Goal: Use online tool/utility: Utilize a website feature to perform a specific function

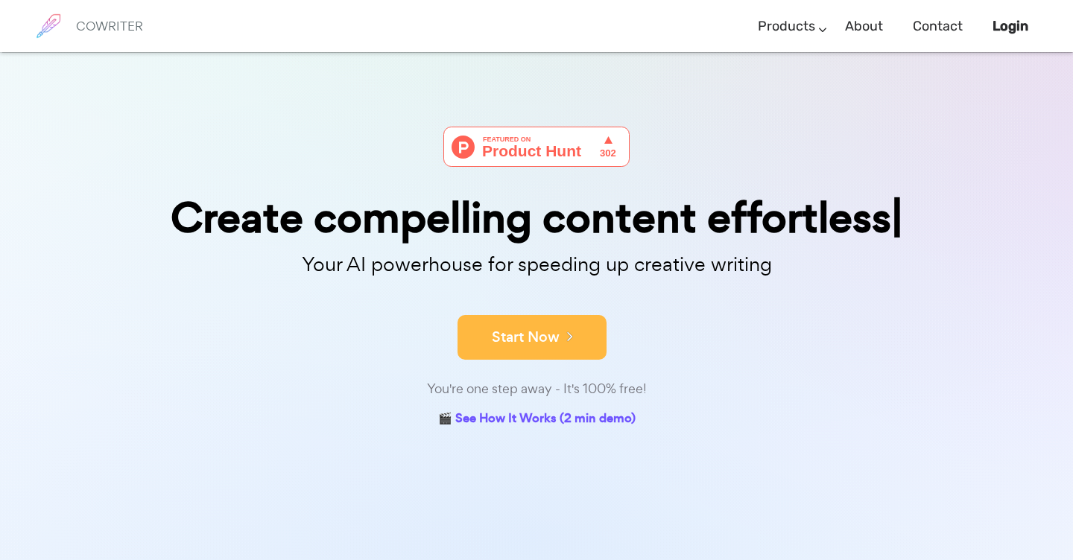
click at [533, 334] on button "Start Now" at bounding box center [531, 337] width 149 height 45
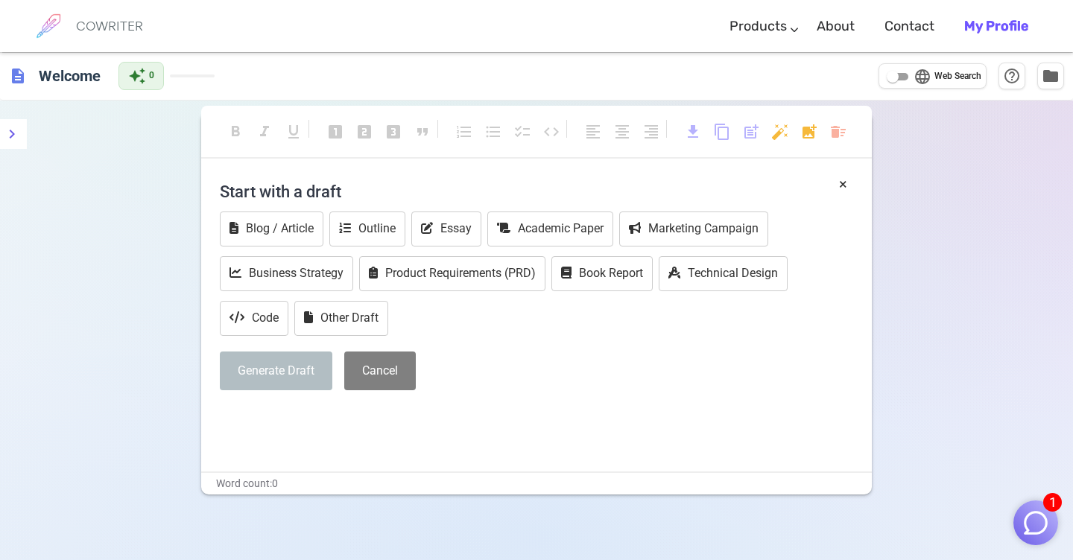
click at [238, 425] on p "﻿" at bounding box center [536, 418] width 633 height 22
click at [254, 427] on p "﻿" at bounding box center [536, 418] width 633 height 22
click at [264, 426] on p "﻿" at bounding box center [536, 418] width 633 height 22
click at [894, 80] on input "language Web Search" at bounding box center [893, 77] width 54 height 18
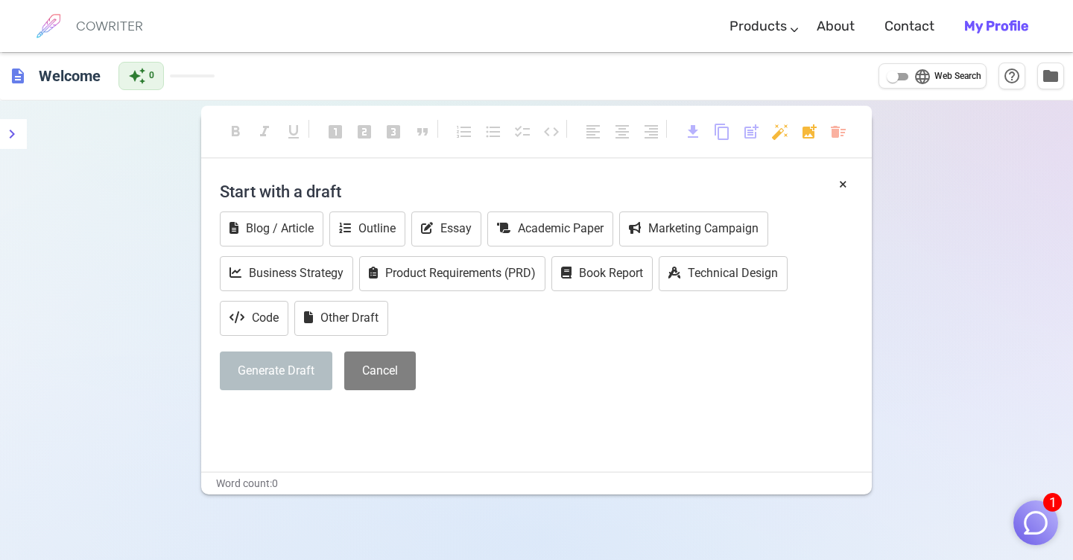
checkbox input "true"
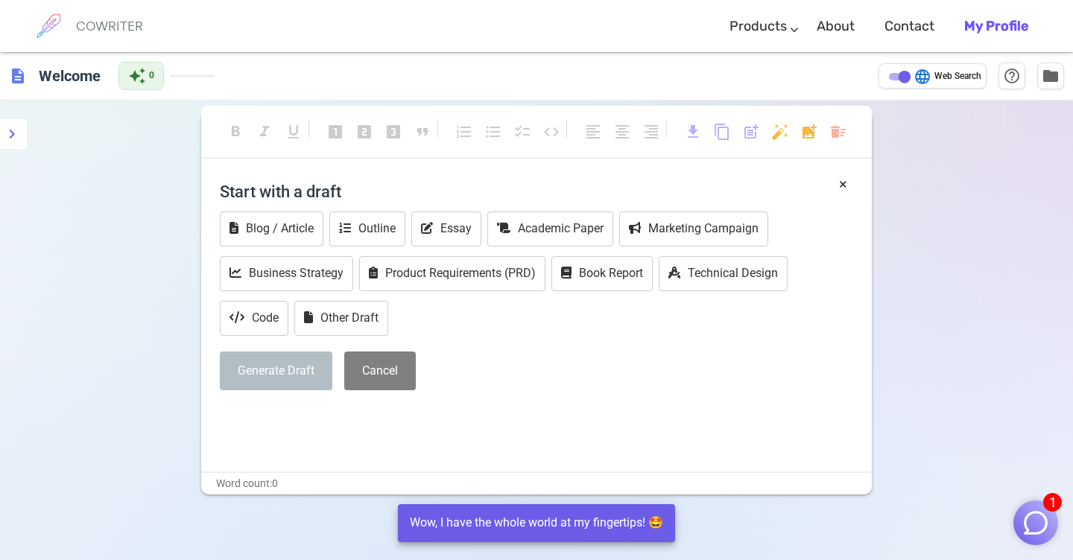
click at [260, 425] on p "﻿" at bounding box center [536, 418] width 633 height 22
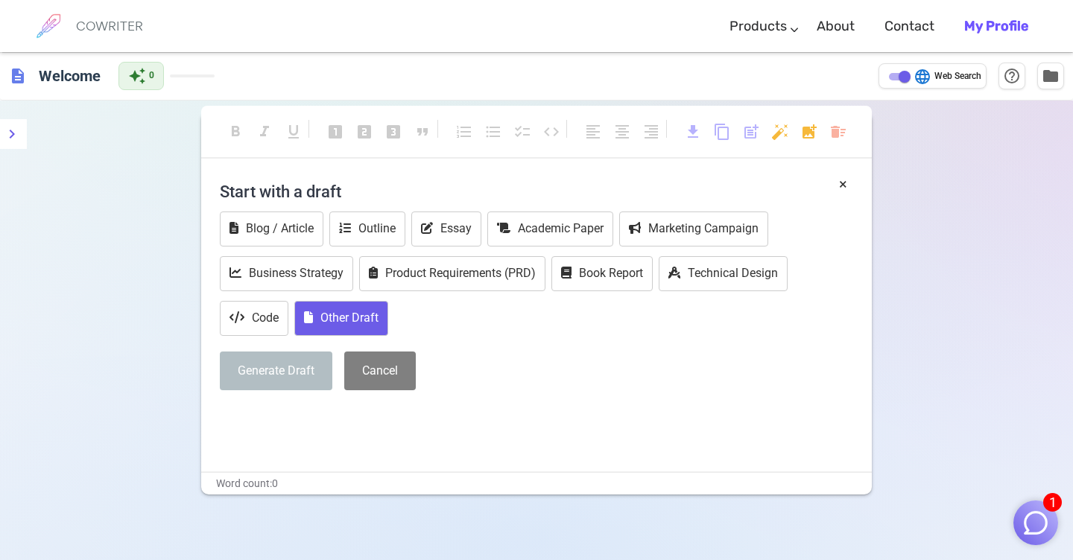
click at [367, 322] on button "Other Draft" at bounding box center [341, 318] width 94 height 35
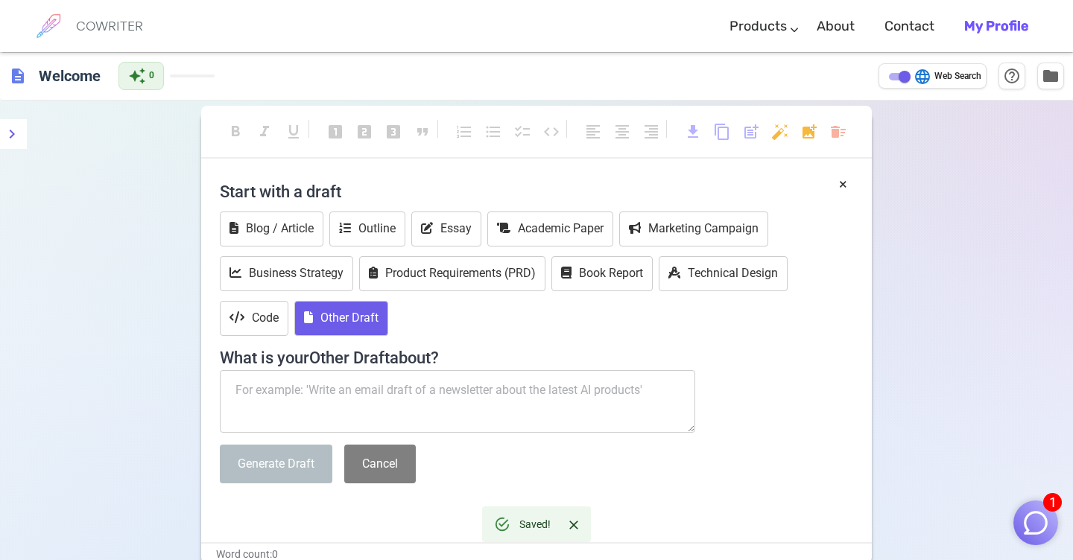
click at [257, 384] on textarea at bounding box center [457, 401] width 475 height 63
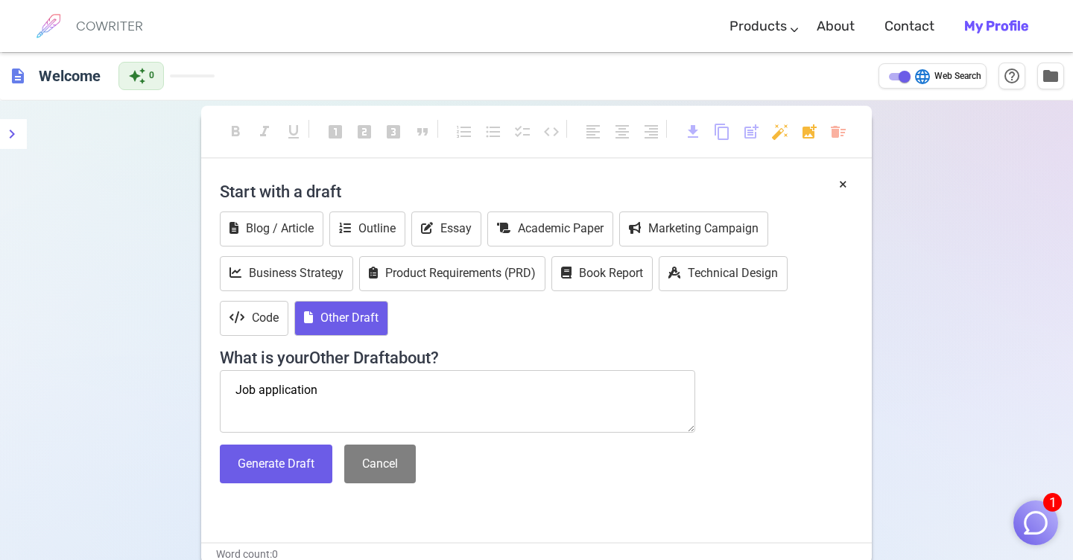
type textarea "Job application"
click at [282, 491] on div "Start with a draft Blog / Article Outline Essay Academic Paper Marketing Campai…" at bounding box center [536, 334] width 633 height 321
click at [229, 510] on p "﻿" at bounding box center [536, 511] width 633 height 22
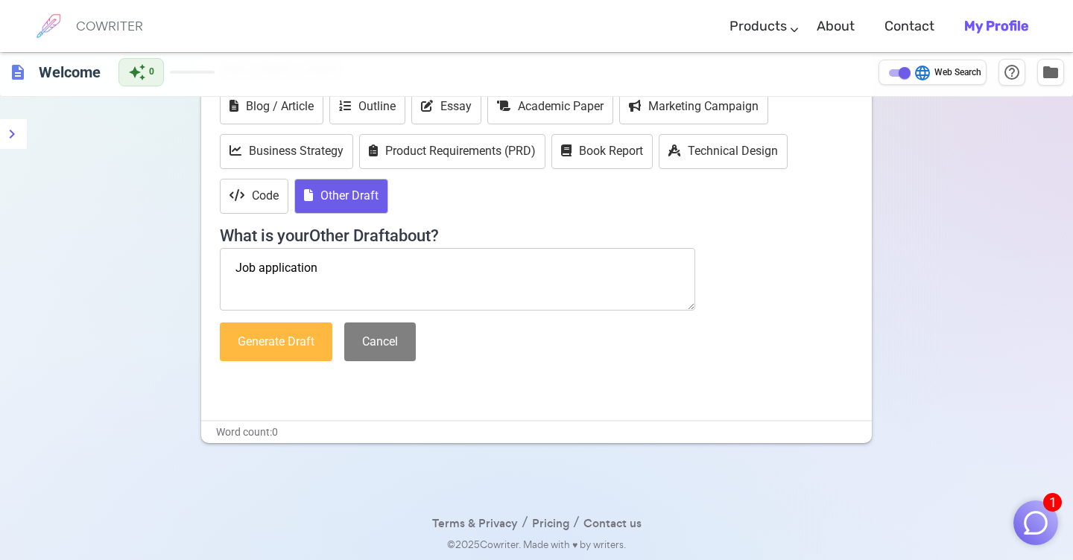
click at [288, 334] on button "Generate Draft" at bounding box center [276, 342] width 112 height 39
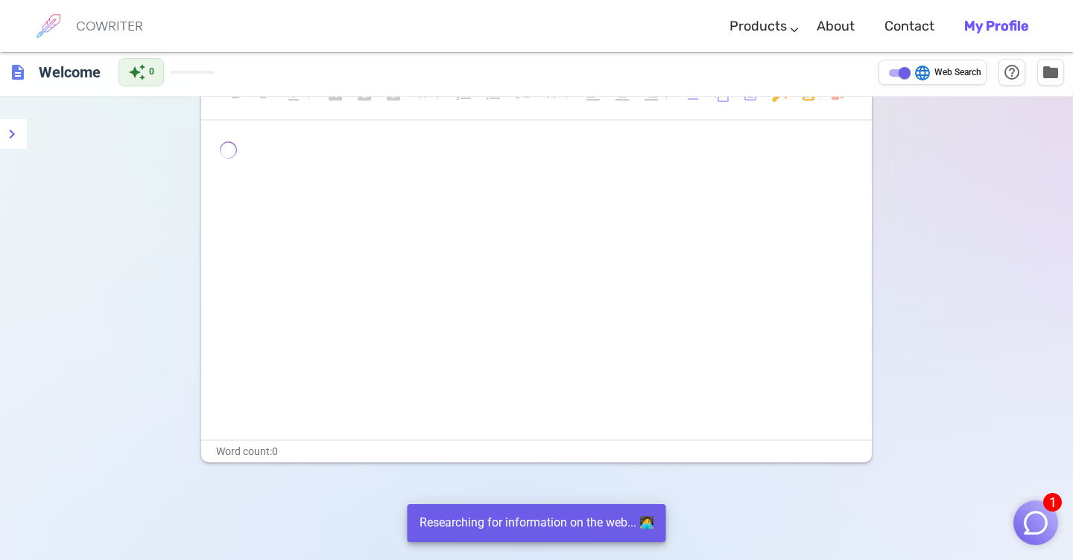
scroll to position [0, 0]
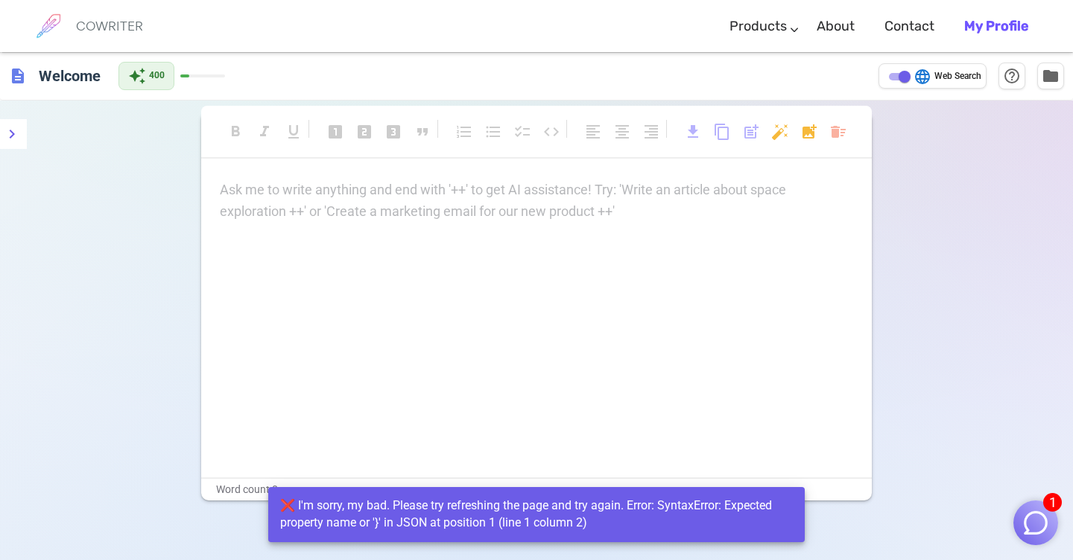
click at [567, 221] on div "Ask me to write anything and end with '++' to get AI assistance! Try: 'Write an…" at bounding box center [536, 201] width 633 height 43
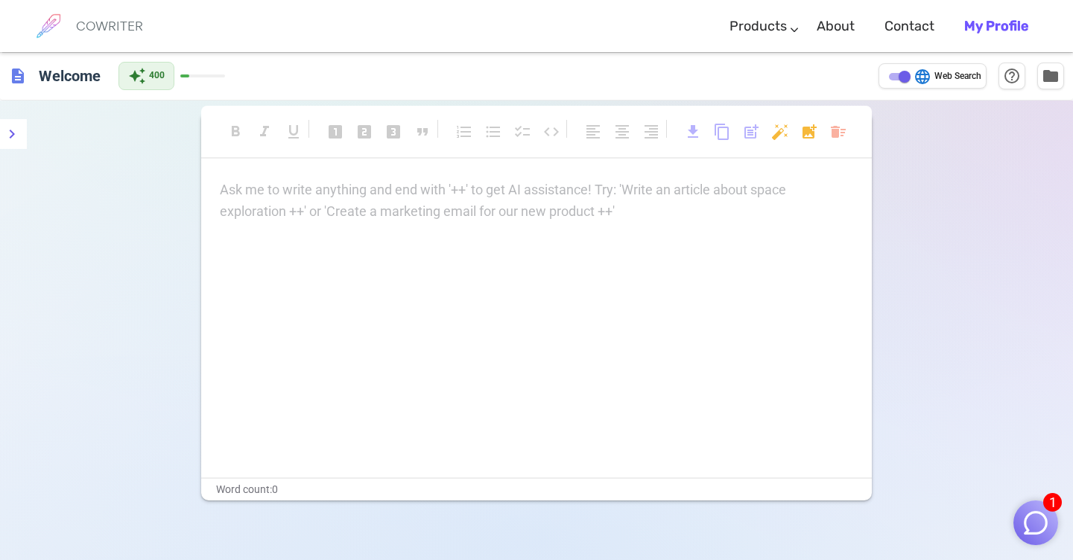
click at [250, 244] on div "Ask me to write anything and end with '++' to get AI assistance! Try: 'Write an…" at bounding box center [536, 329] width 670 height 298
click at [1044, 85] on button "folder" at bounding box center [1050, 75] width 27 height 27
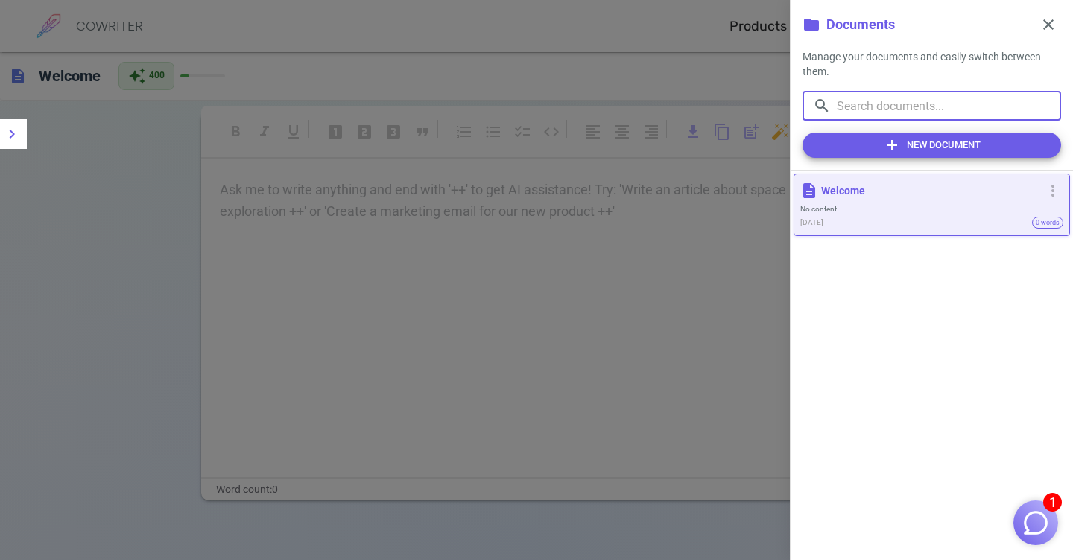
click at [942, 113] on input "text" at bounding box center [949, 106] width 224 height 30
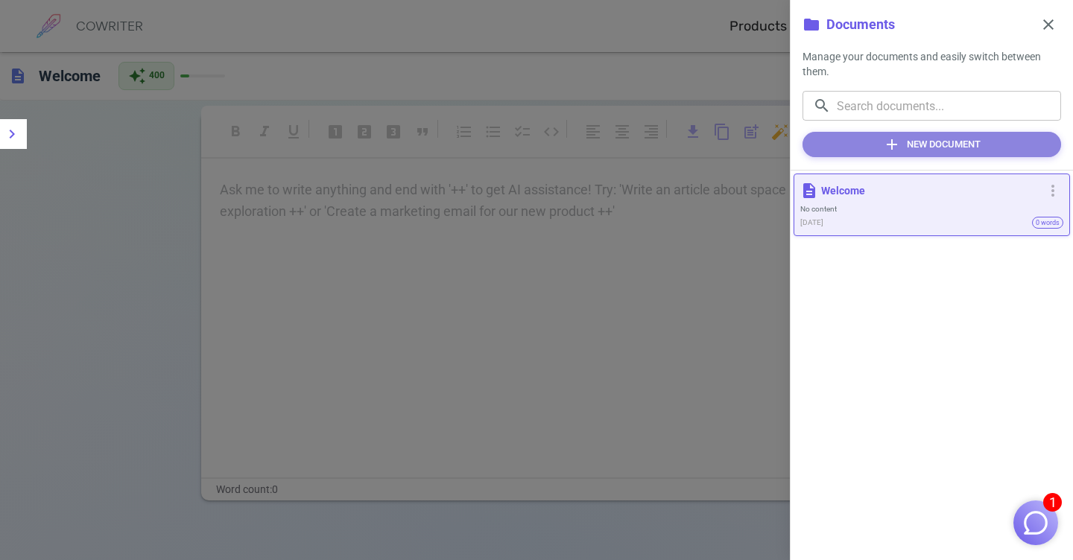
click at [946, 146] on button "add New Document" at bounding box center [931, 144] width 258 height 25
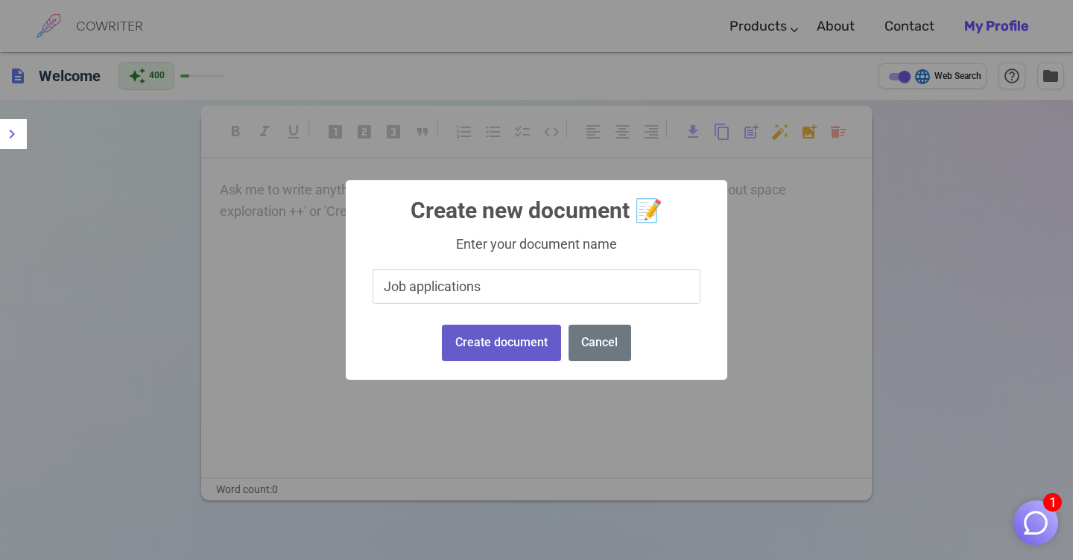
type input "Job applications"
click at [525, 338] on button "Create document" at bounding box center [501, 343] width 118 height 37
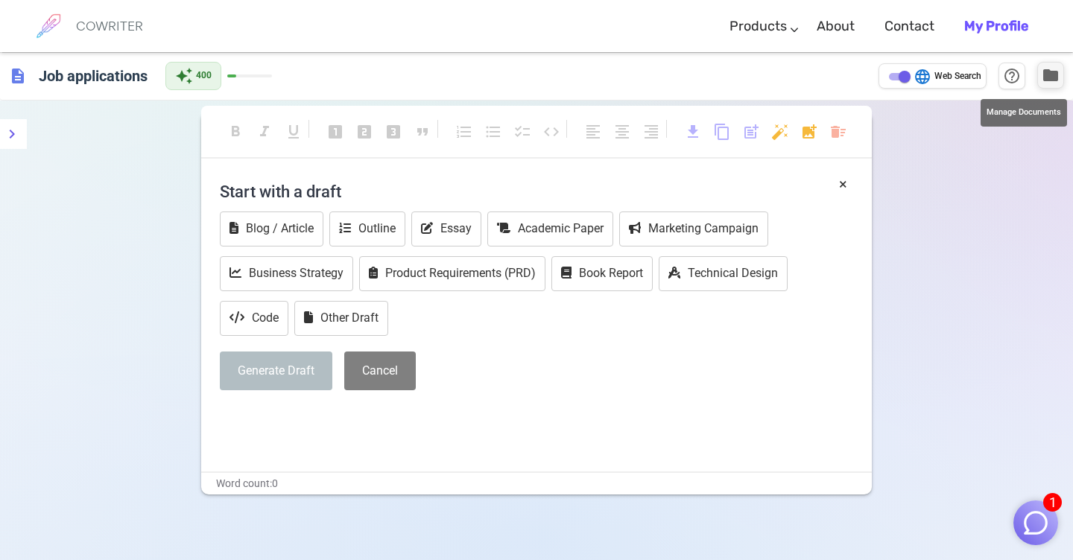
click at [1049, 77] on span "folder" at bounding box center [1050, 75] width 18 height 18
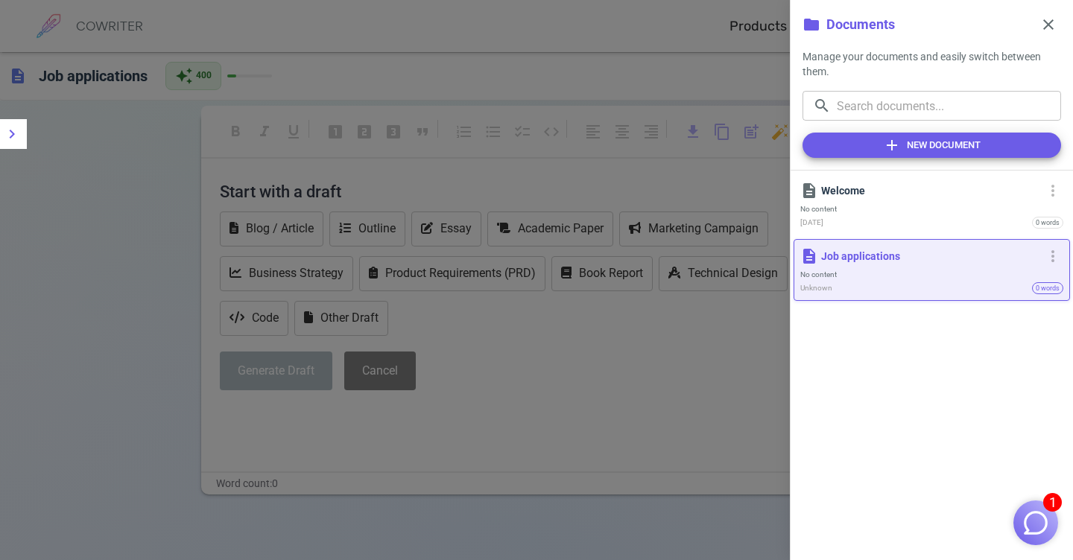
click at [1049, 512] on img "button" at bounding box center [1035, 523] width 28 height 28
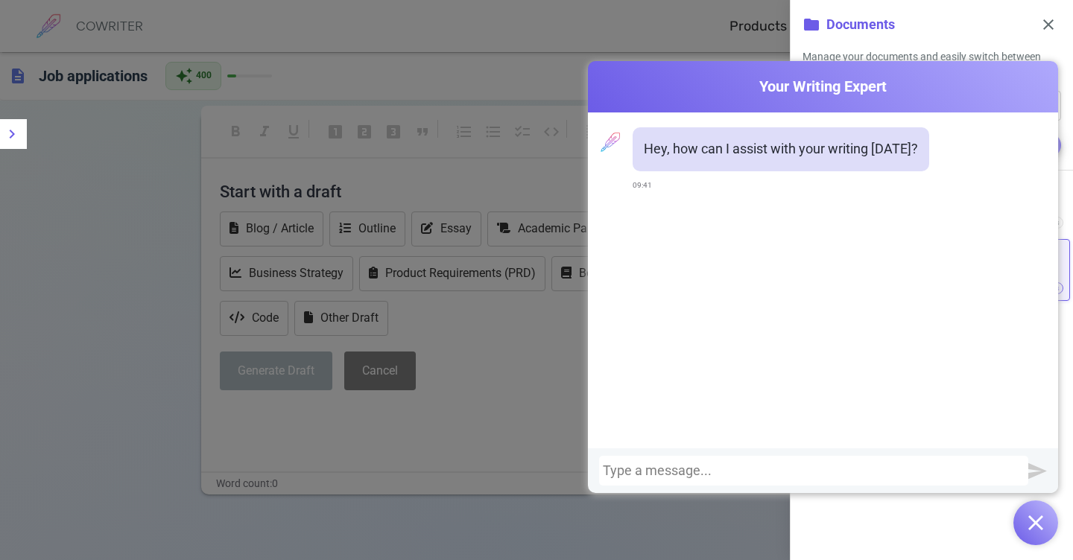
click at [693, 475] on div at bounding box center [814, 470] width 422 height 15
click at [694, 475] on div at bounding box center [814, 470] width 422 height 15
click at [662, 477] on div at bounding box center [814, 470] width 422 height 15
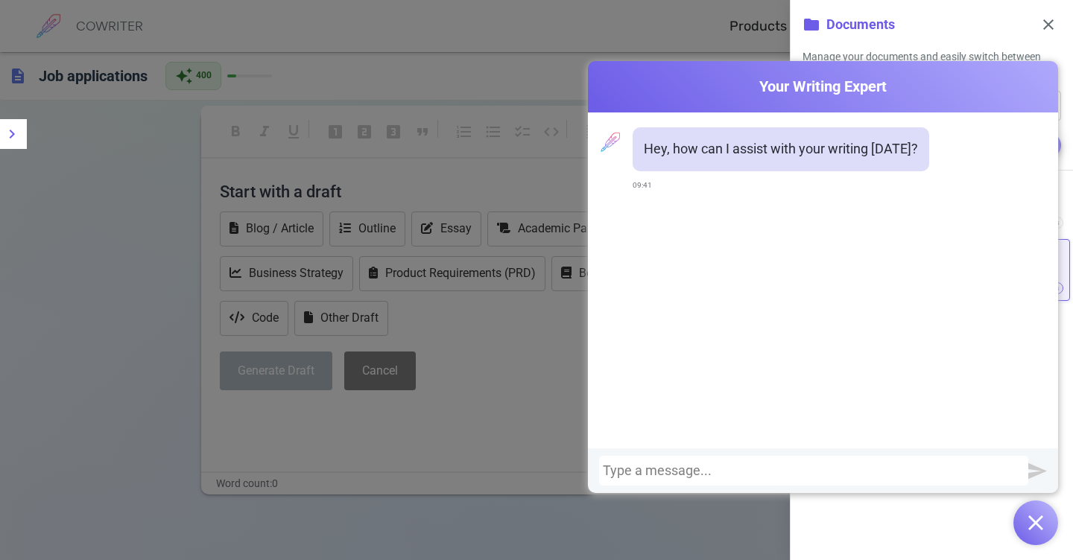
click at [662, 477] on div at bounding box center [814, 470] width 422 height 15
click at [1041, 525] on img "button" at bounding box center [1035, 522] width 15 height 15
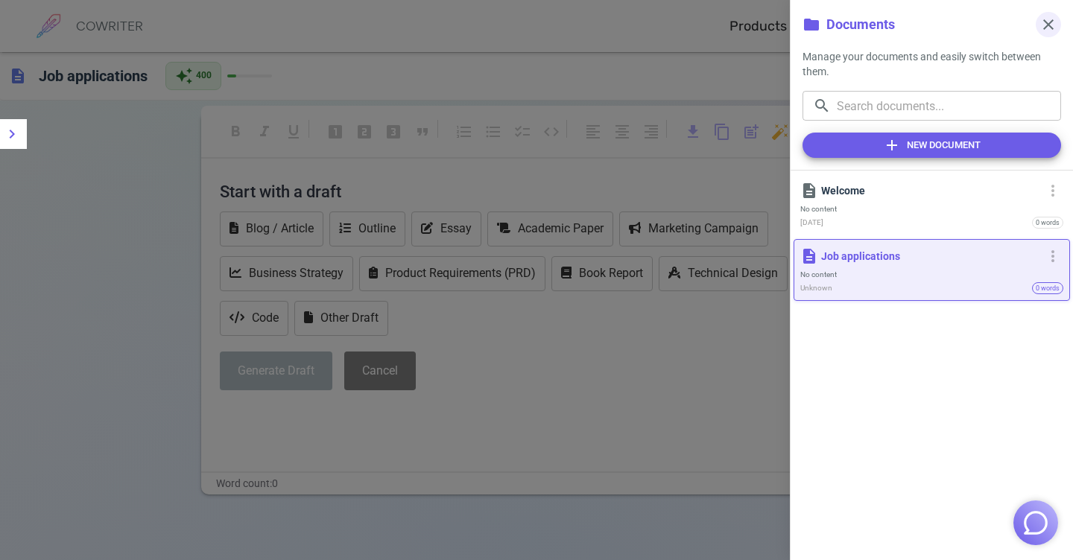
click at [1054, 19] on span "close" at bounding box center [1048, 25] width 18 height 18
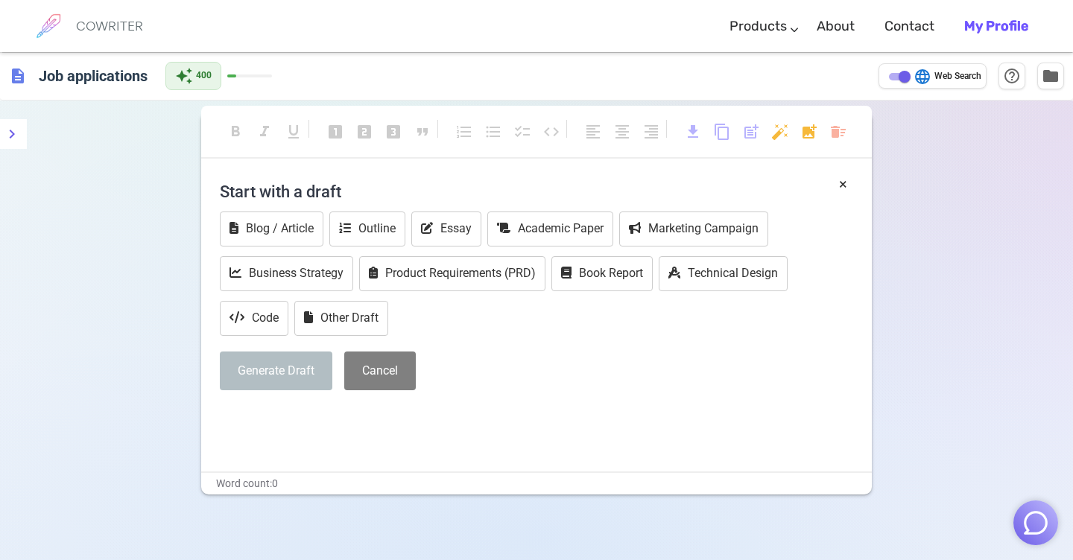
click at [212, 437] on div "× Start with a draft Blog / Article Outline Essay Academic Paper Marketing Camp…" at bounding box center [536, 323] width 670 height 298
click at [230, 434] on div "× Start with a draft Blog / Article Outline Essay Academic Paper Marketing Camp…" at bounding box center [536, 323] width 670 height 298
click at [346, 327] on button "Other Draft" at bounding box center [341, 318] width 94 height 35
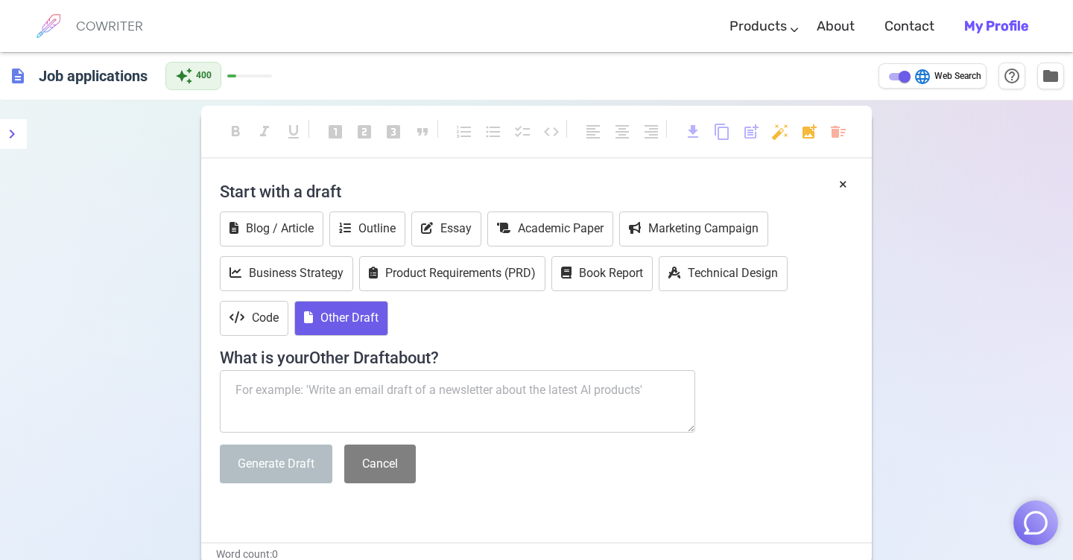
click at [310, 402] on textarea at bounding box center [457, 401] width 475 height 63
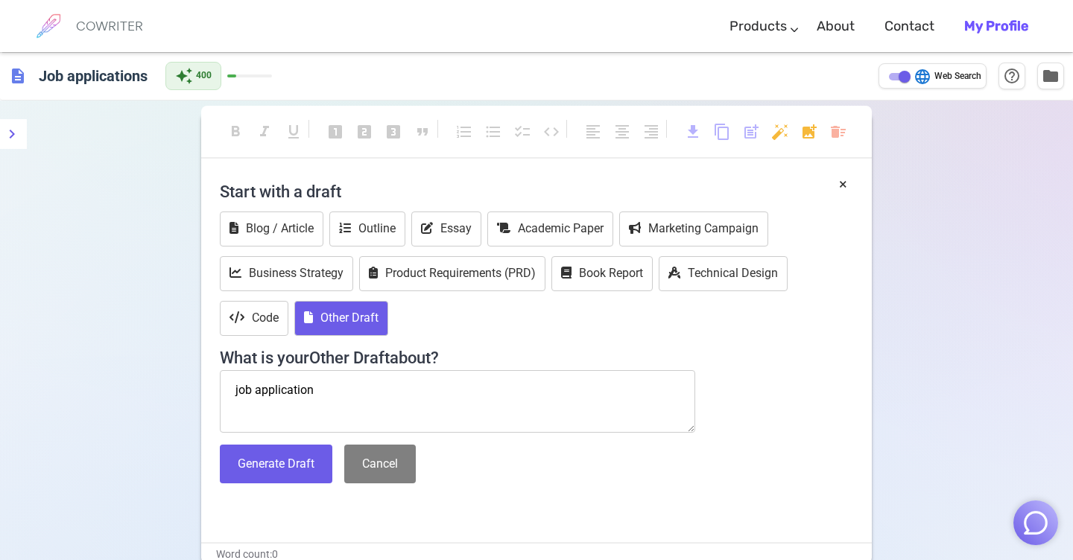
click at [468, 489] on div "Start with a draft Blog / Article Outline Essay Academic Paper Marketing Campai…" at bounding box center [536, 334] width 633 height 321
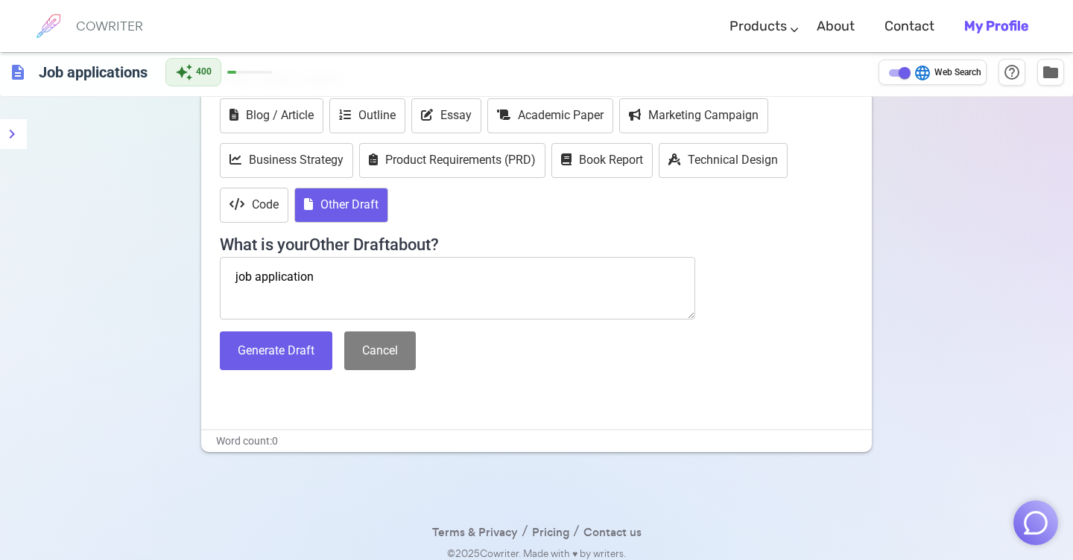
scroll to position [122, 0]
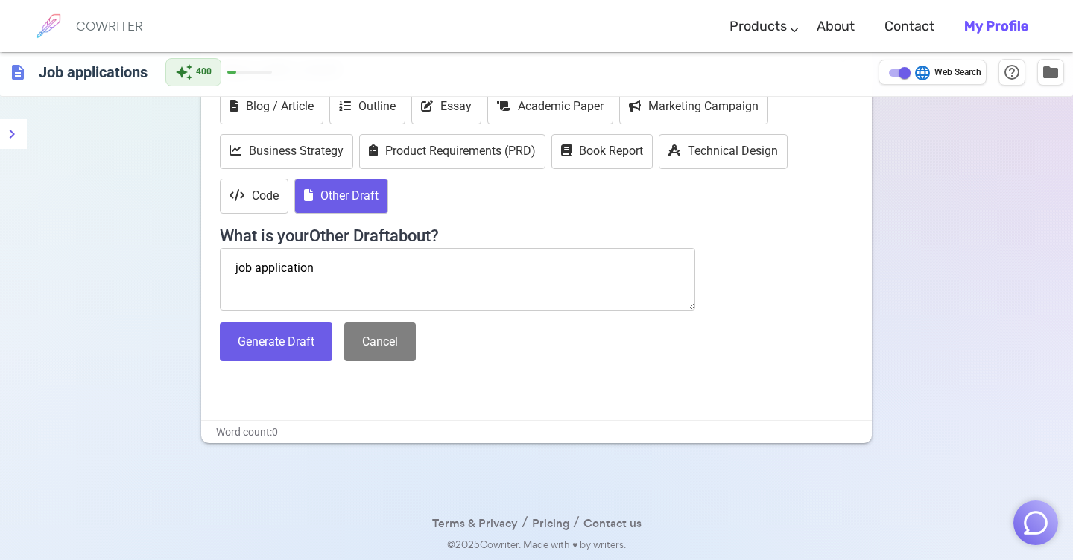
click at [239, 288] on textarea "job application" at bounding box center [457, 279] width 475 height 63
paste textarea "Loremi- do sitametconsectetur adi elitsed doeiusmod Te incid ut la etdolor mag …"
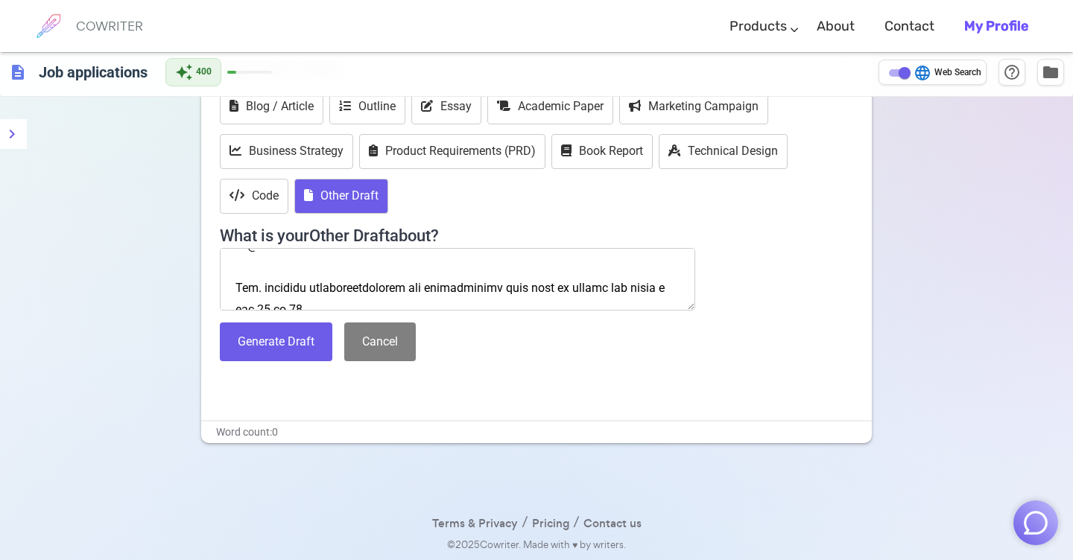
scroll to position [1374, 0]
type textarea "lor ipsumdolors Ametco- ad elitseddoeiusmodte inc utlabor etdolorem Al enima mi…"
click at [254, 339] on button "Generate Draft" at bounding box center [276, 342] width 112 height 39
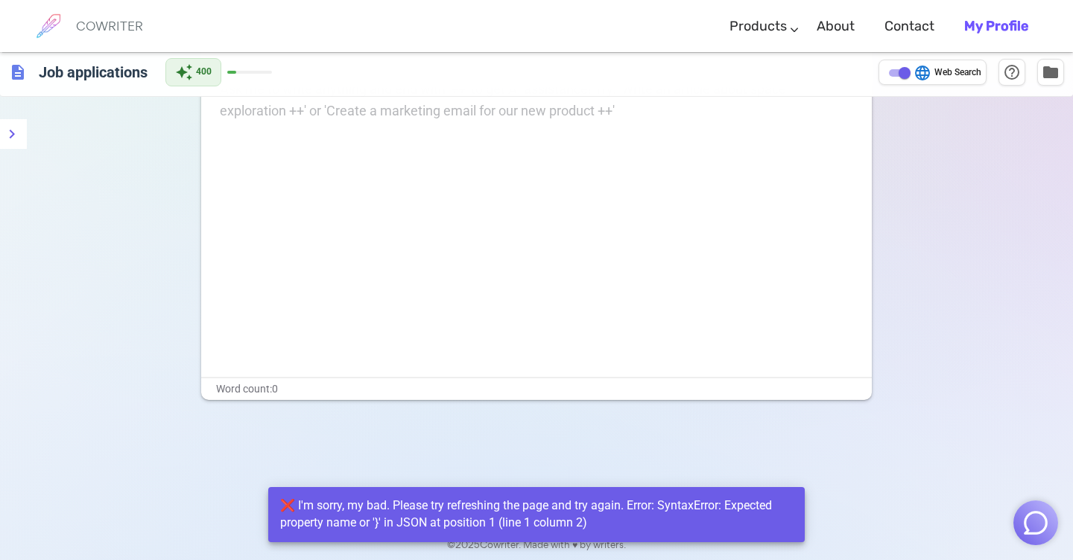
scroll to position [0, 0]
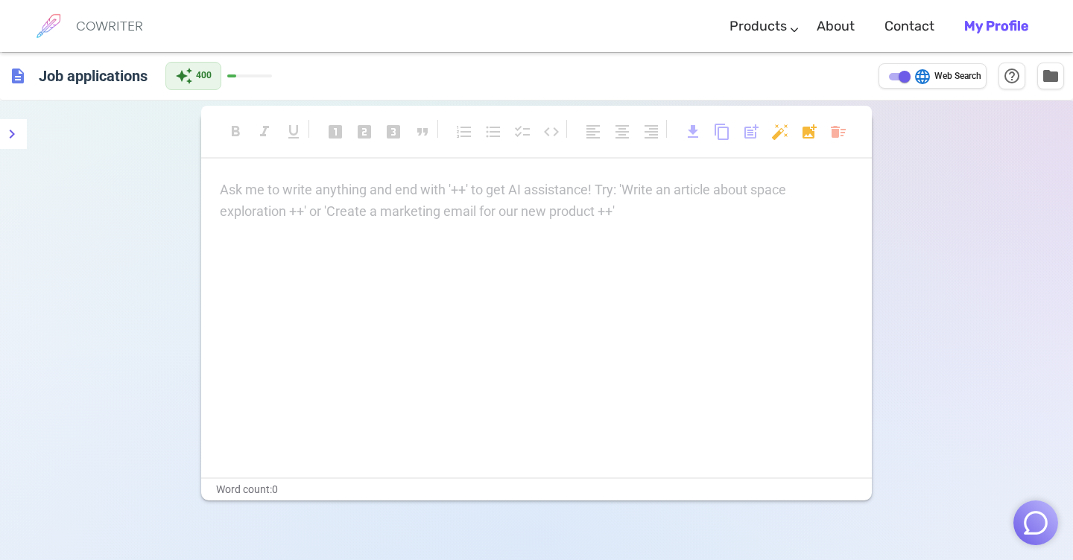
click at [241, 188] on p "Ask me to write anything and end with '++' to get AI assistance! Try: 'Write an…" at bounding box center [536, 191] width 633 height 22
click at [109, 238] on div "format_bold format_italic format_underlined looks_one looks_two looks_3 format_…" at bounding box center [536, 381] width 1073 height 560
click at [15, 77] on span "description" at bounding box center [18, 76] width 18 height 18
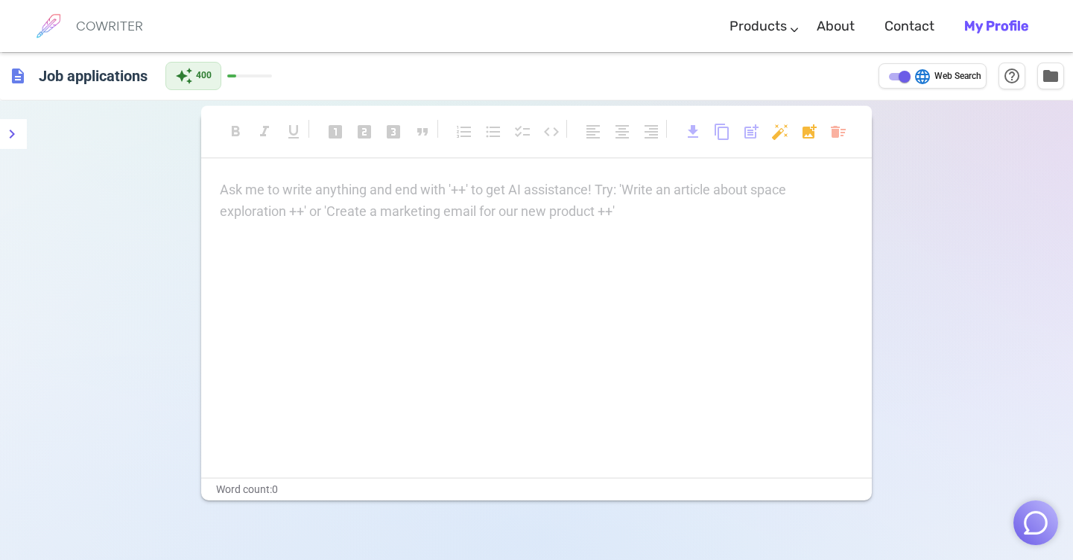
click at [95, 25] on h6 "COWRITER" at bounding box center [109, 25] width 67 height 13
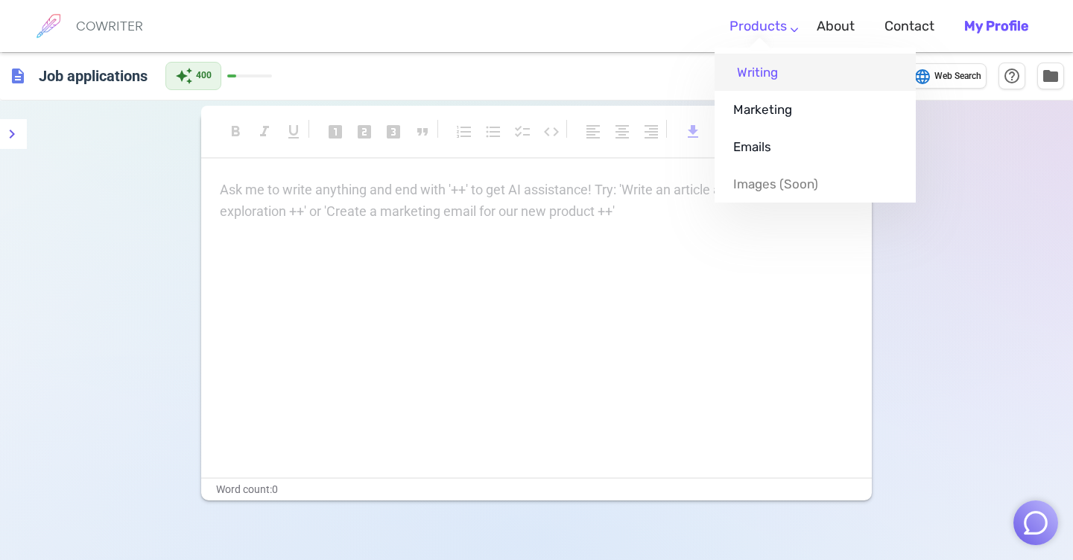
click at [768, 67] on link "Writing" at bounding box center [814, 72] width 201 height 37
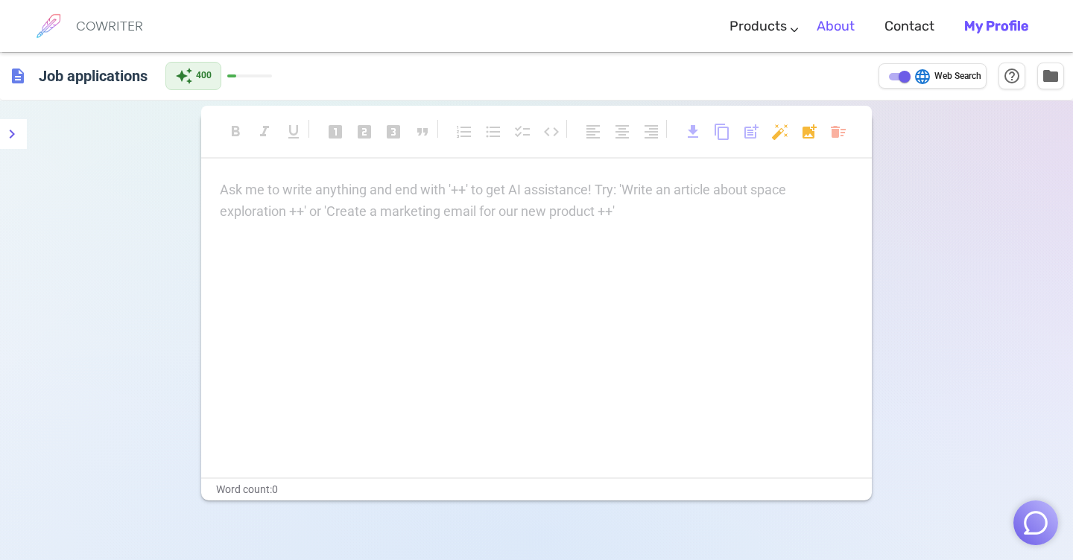
click at [833, 23] on link "About" at bounding box center [835, 26] width 38 height 44
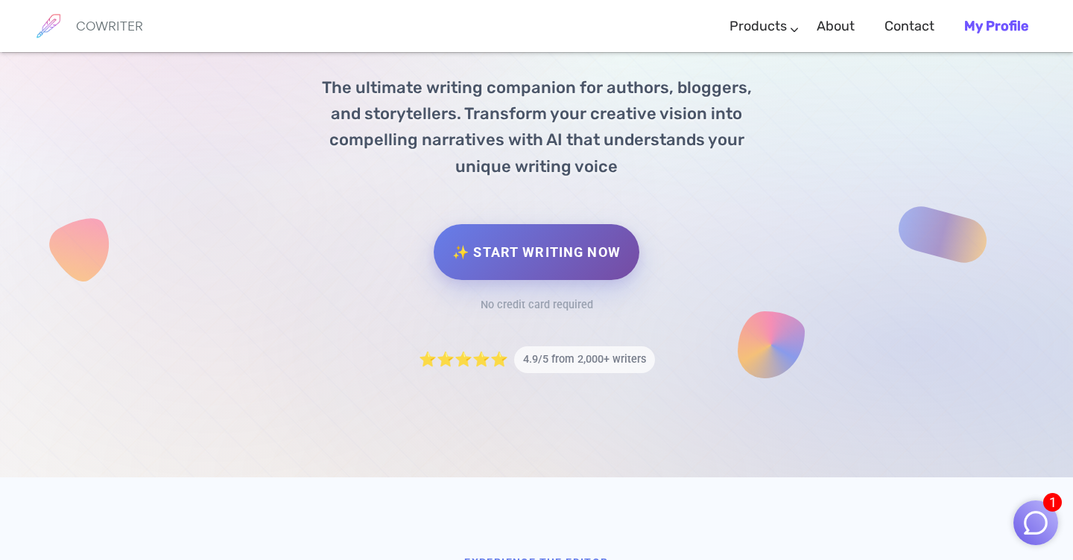
scroll to position [242, 0]
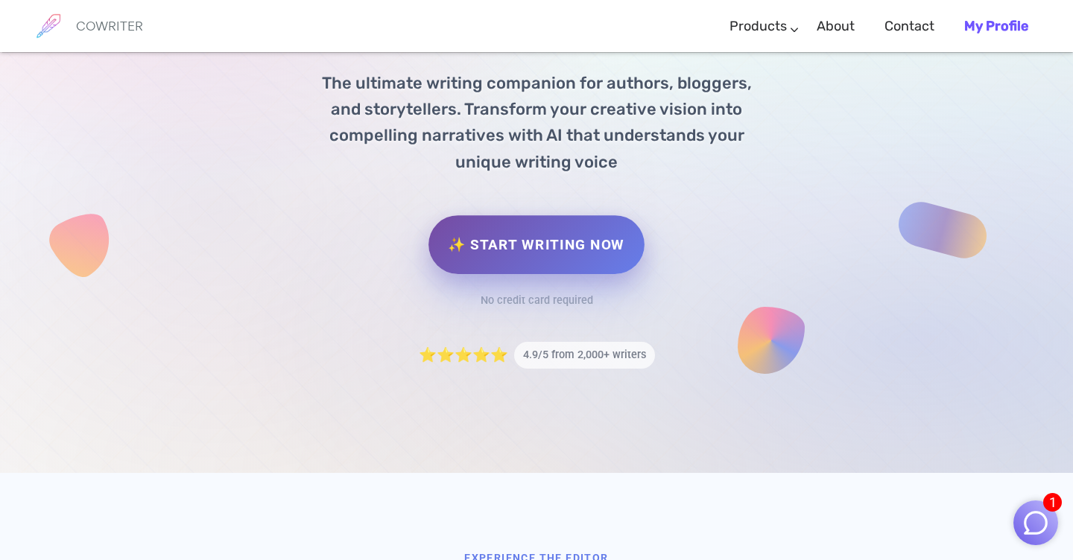
click at [574, 248] on link "✨ Start Writing Now" at bounding box center [535, 244] width 215 height 59
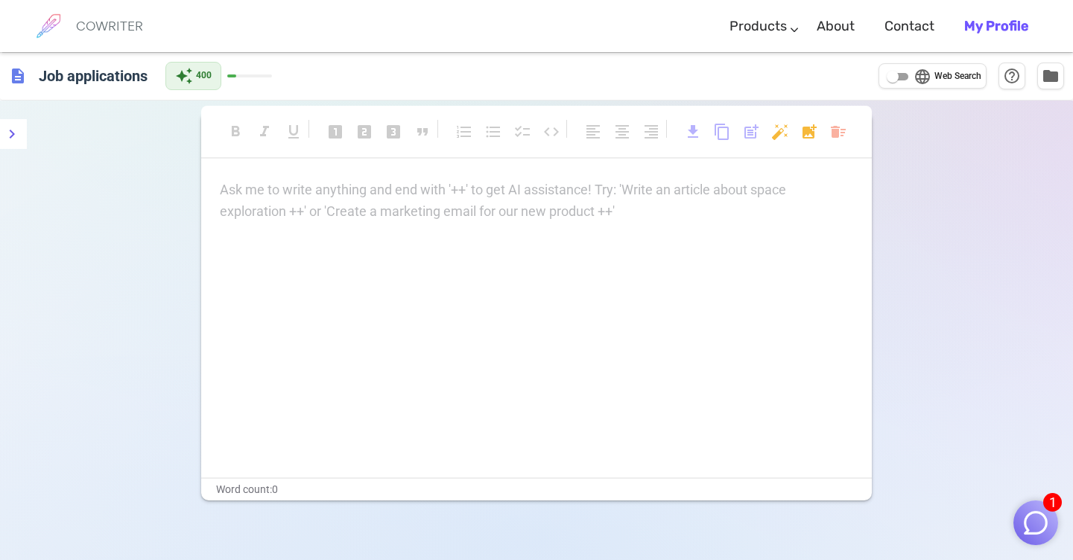
click at [353, 284] on div "Ask me to write anything and end with '++' to get AI assistance! Try: 'Write an…" at bounding box center [536, 329] width 670 height 298
click at [270, 200] on p "Ask me to write anything and end with '++' to get AI assistance! Try: 'Write an…" at bounding box center [536, 191] width 633 height 22
click at [80, 75] on h6 "Job applications" at bounding box center [93, 75] width 121 height 30
type input "Job application"
click at [253, 217] on div "Ask me to write anything and end with '++' to get AI assistance! Try: 'Write an…" at bounding box center [536, 199] width 633 height 43
